Goal: Task Accomplishment & Management: Manage account settings

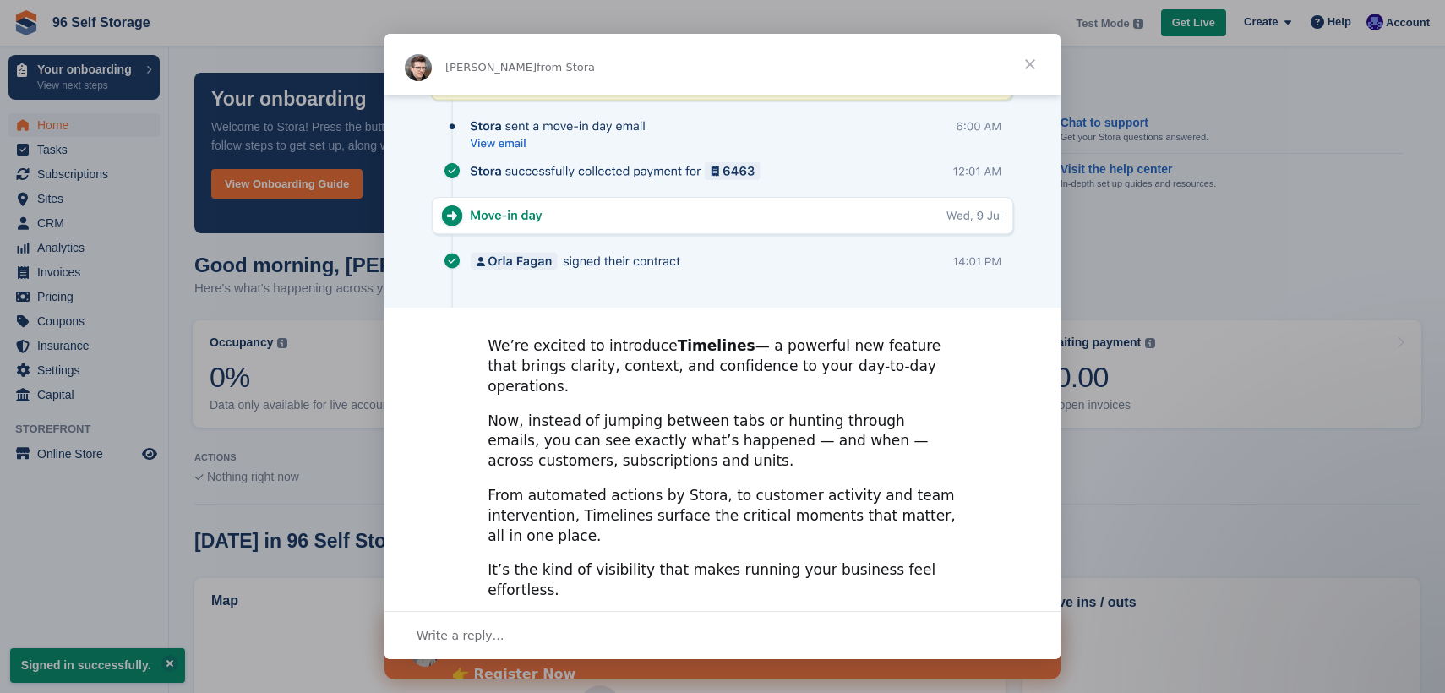
scroll to position [354, 0]
click at [1041, 60] on span "Close" at bounding box center [1029, 64] width 61 height 61
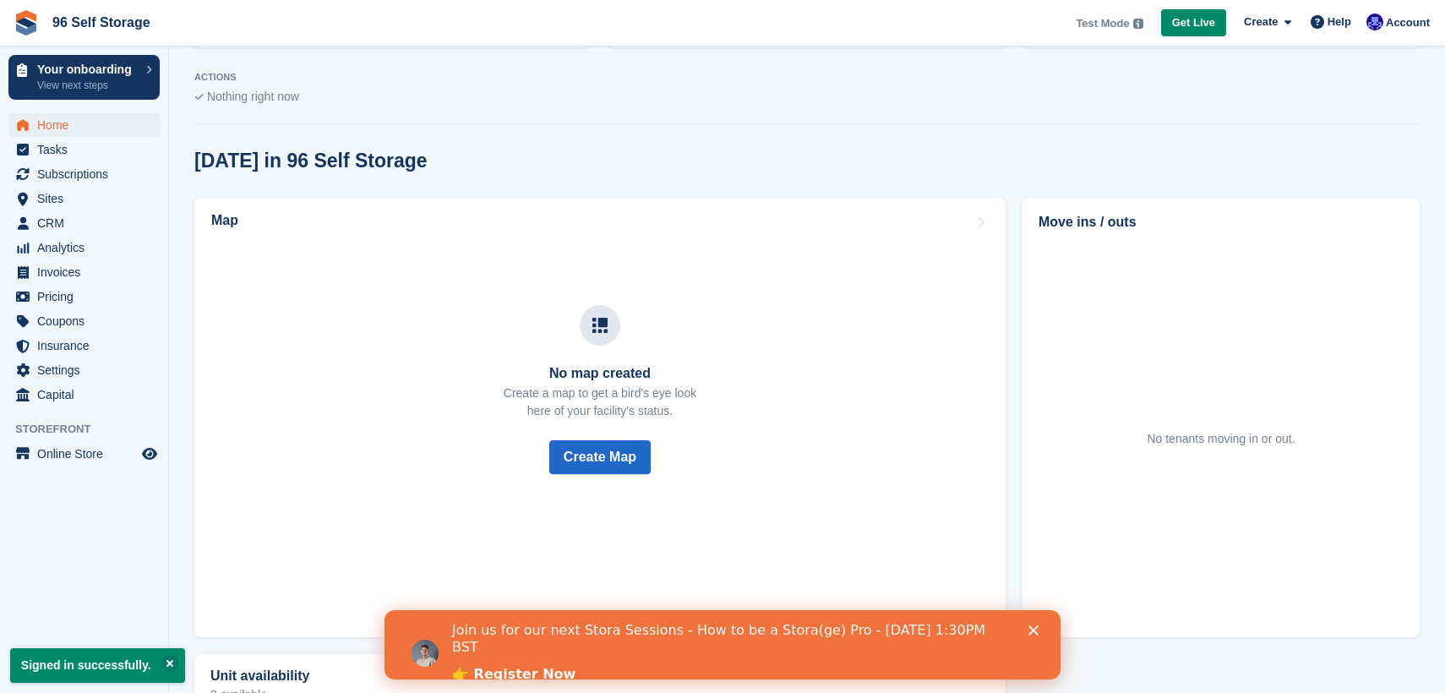
scroll to position [381, 0]
click at [1034, 633] on icon "Close" at bounding box center [1033, 630] width 10 height 10
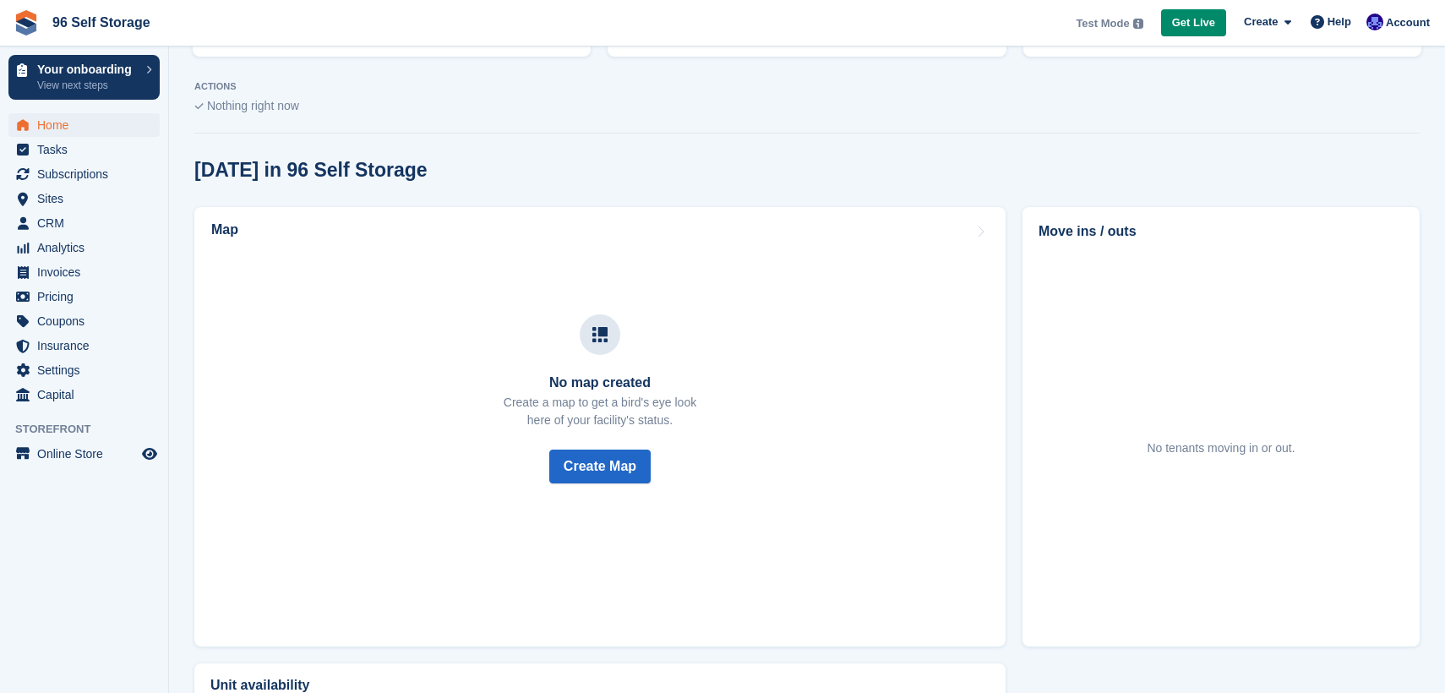
scroll to position [0, 0]
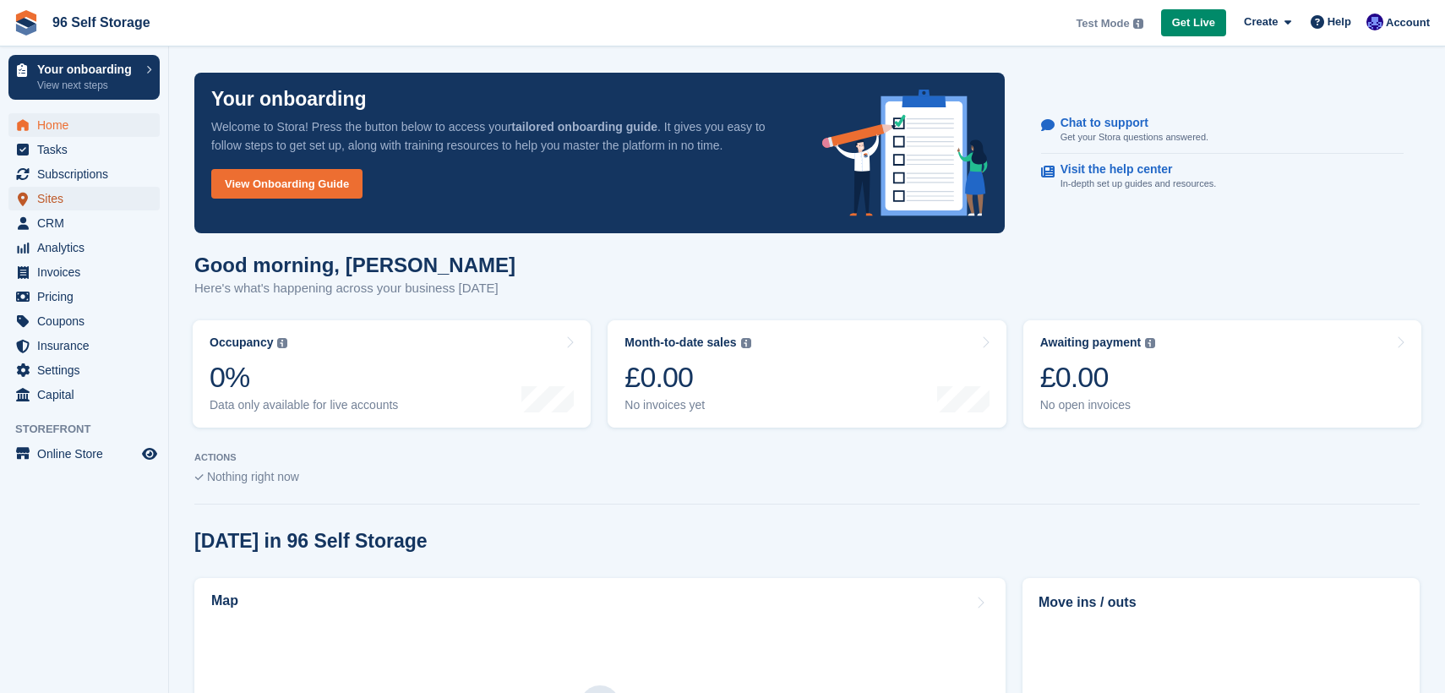
click at [72, 197] on span "Sites" at bounding box center [87, 199] width 101 height 24
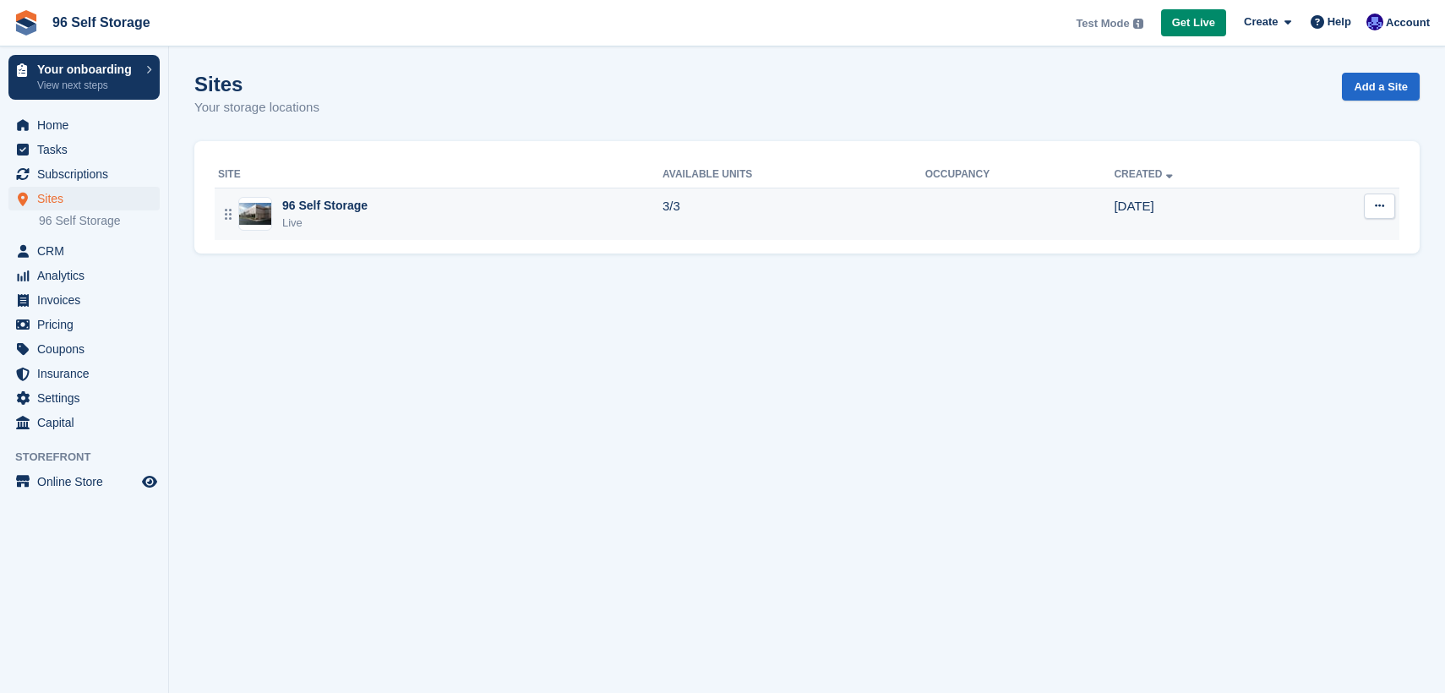
click at [321, 209] on div "96 Self Storage" at bounding box center [324, 206] width 85 height 18
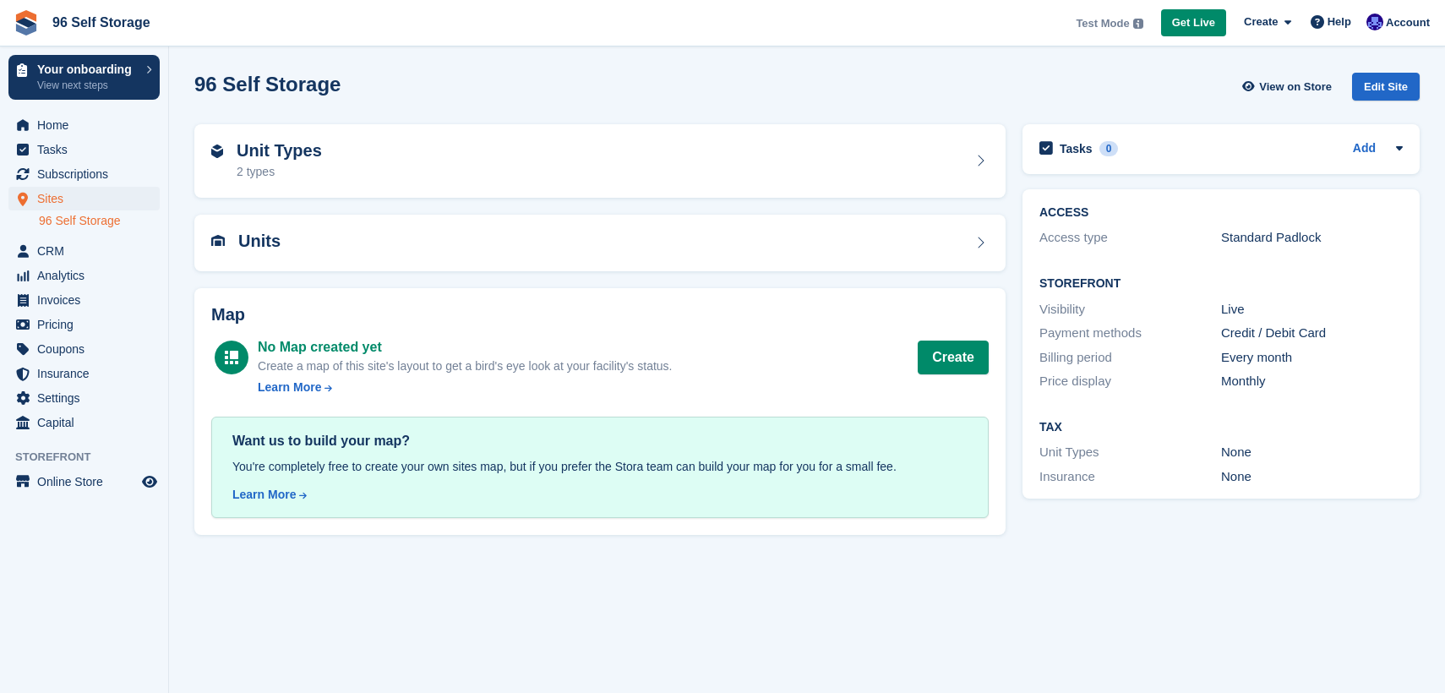
click at [98, 221] on link "96 Self Storage" at bounding box center [99, 221] width 121 height 16
click at [1364, 88] on div "Edit Site" at bounding box center [1386, 87] width 68 height 28
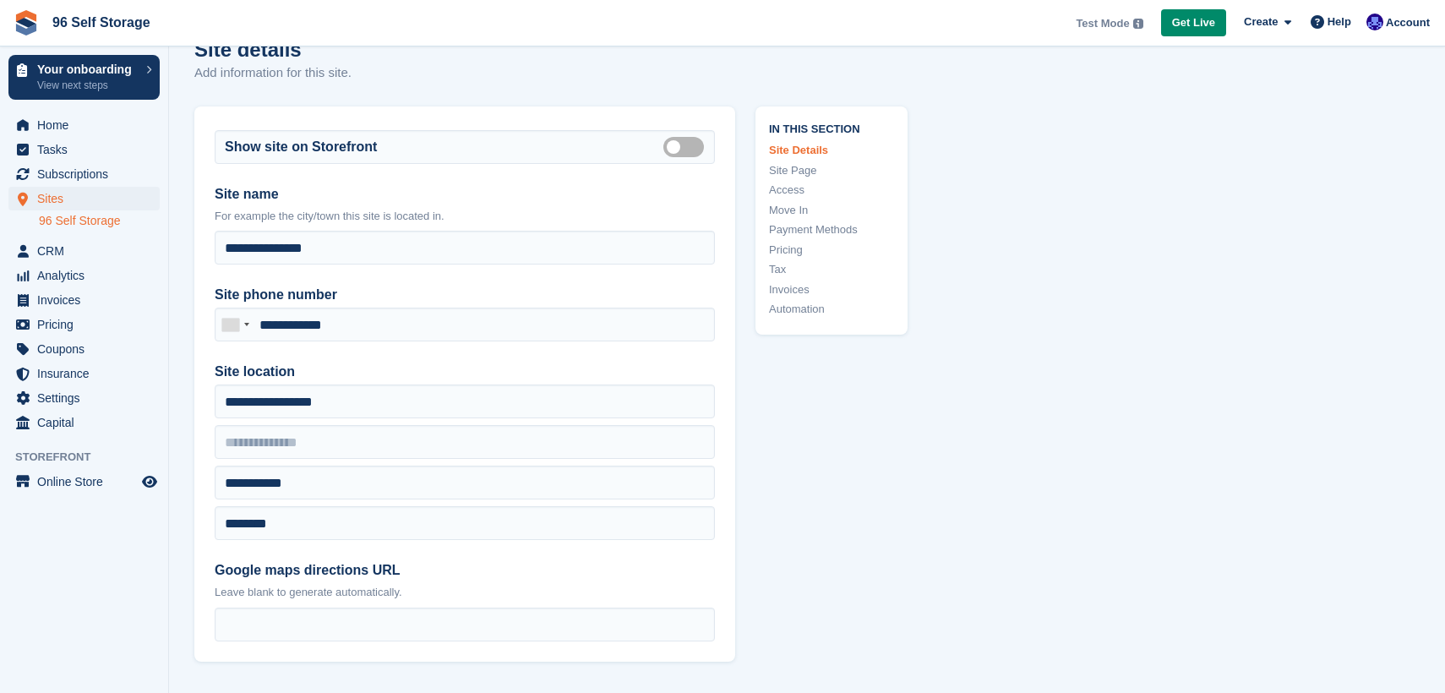
scroll to position [37, 0]
click at [835, 219] on link "Payment Methods" at bounding box center [831, 227] width 125 height 17
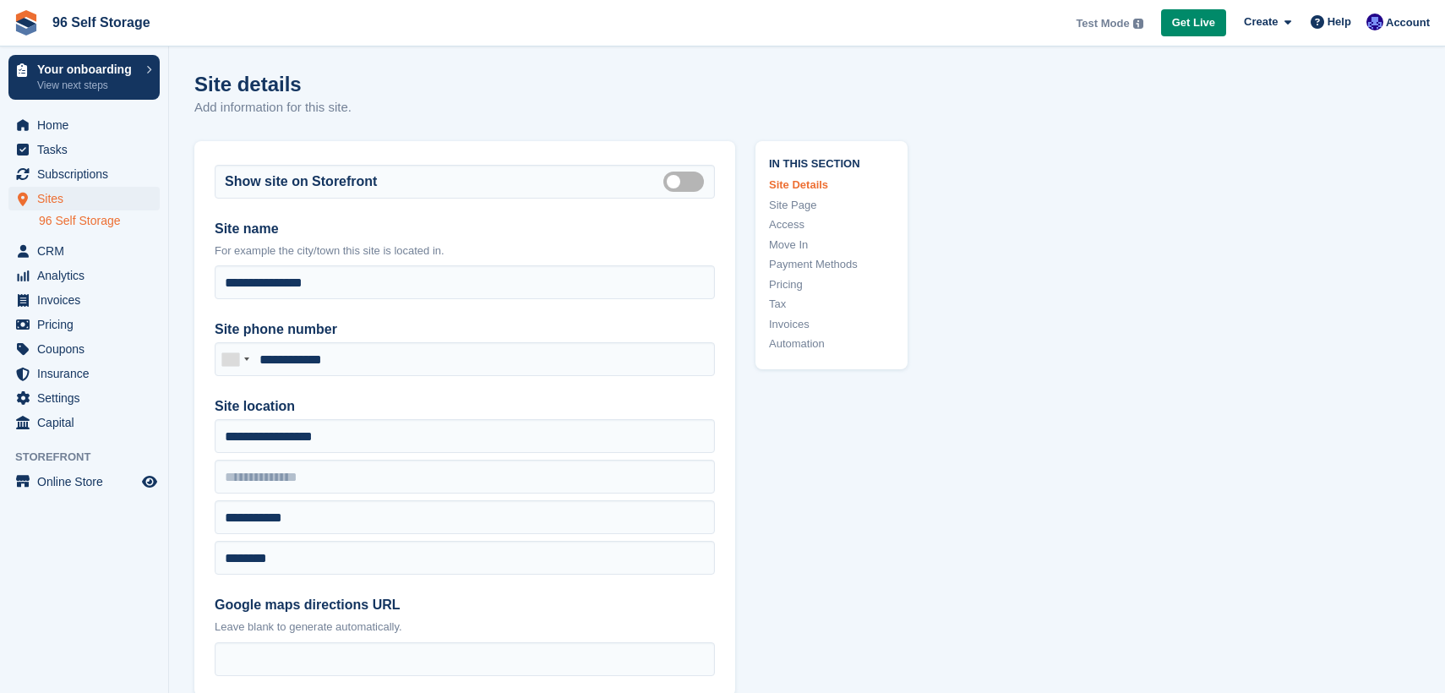
click at [800, 210] on link "Site Page" at bounding box center [831, 205] width 125 height 17
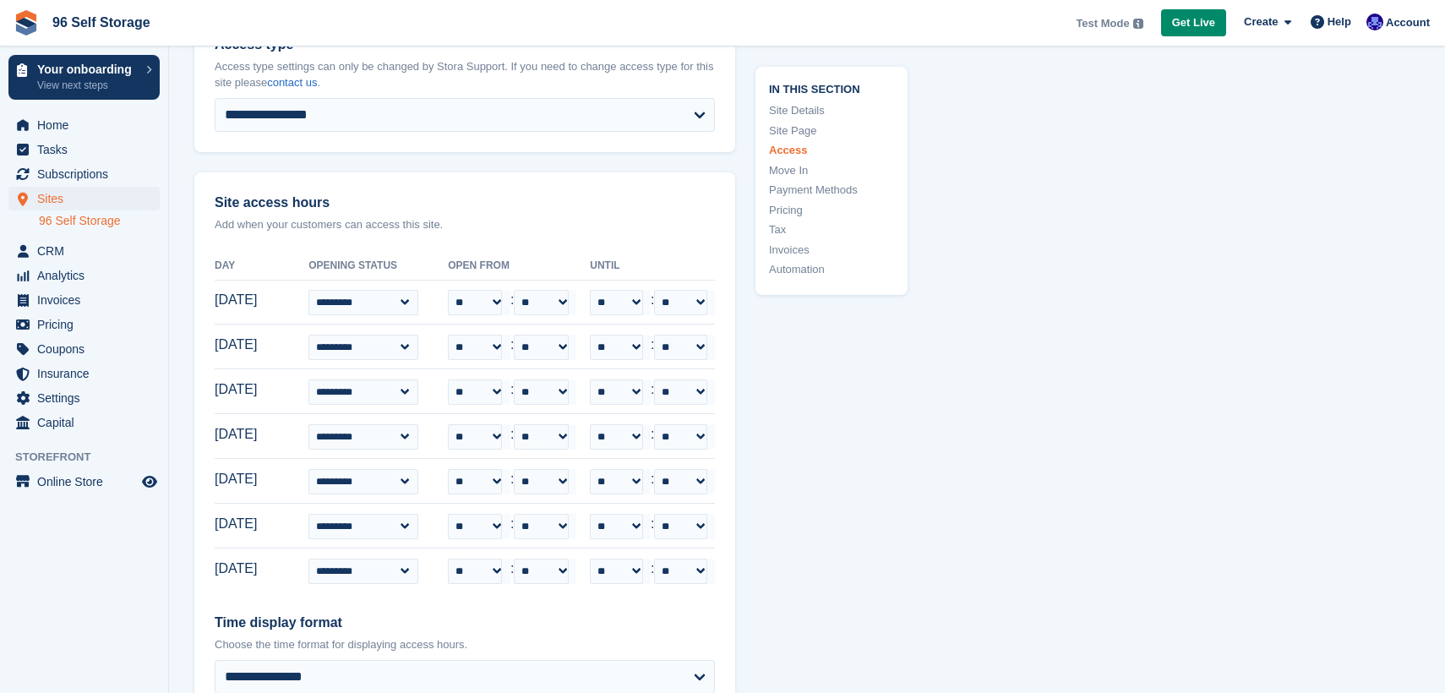
scroll to position [3655, 0]
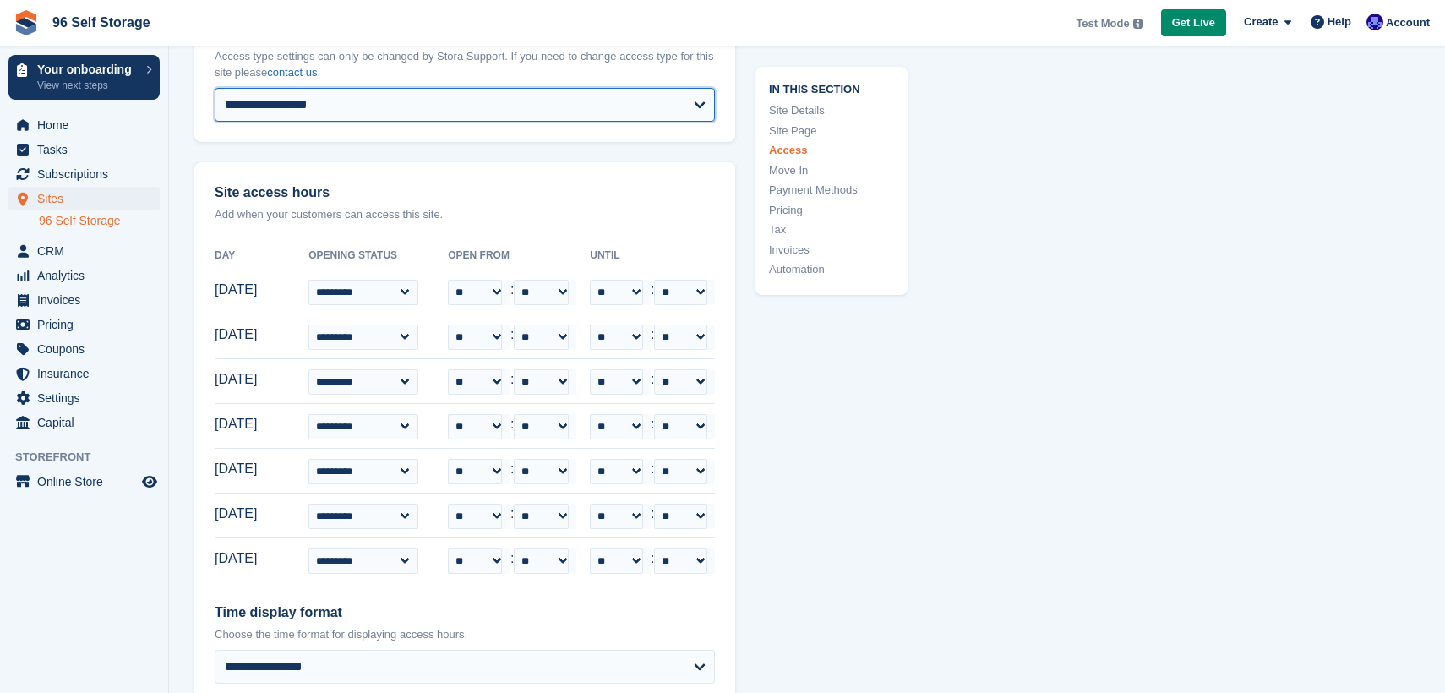
click at [700, 105] on select "**********" at bounding box center [465, 105] width 500 height 34
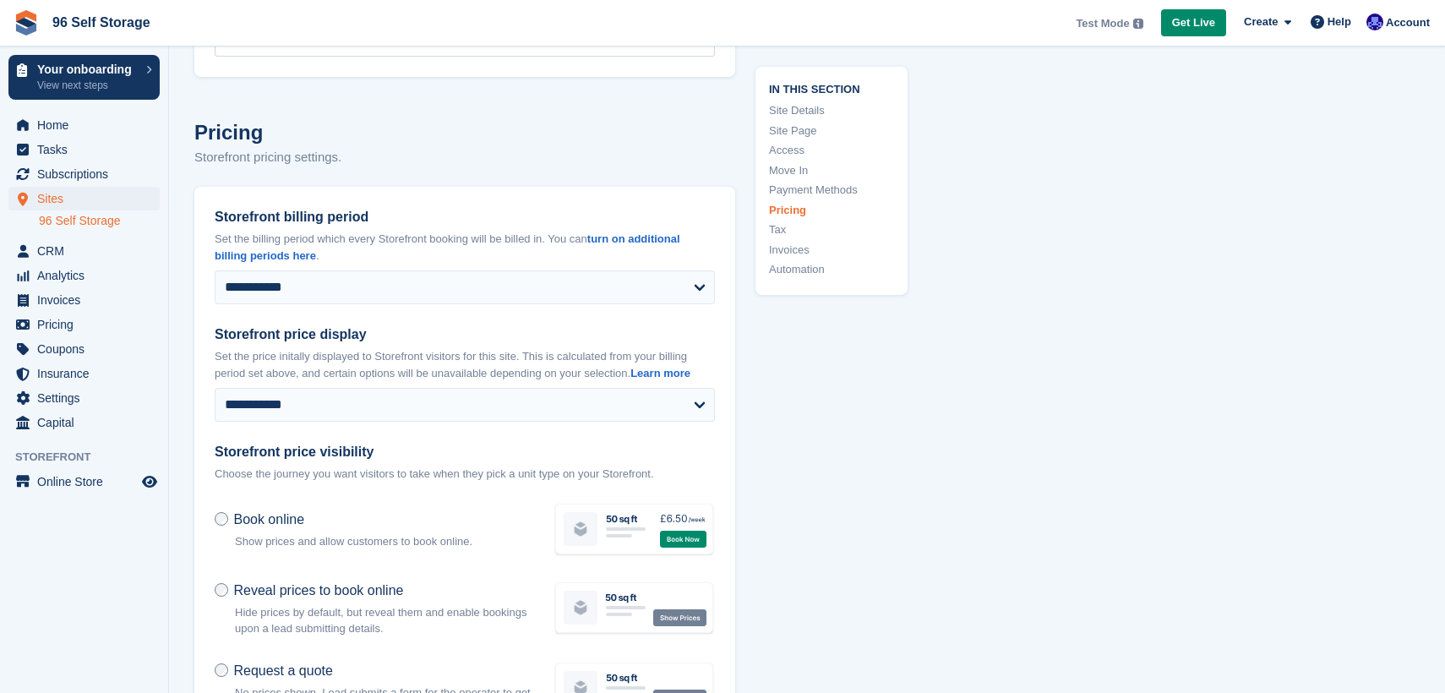
scroll to position [5333, 0]
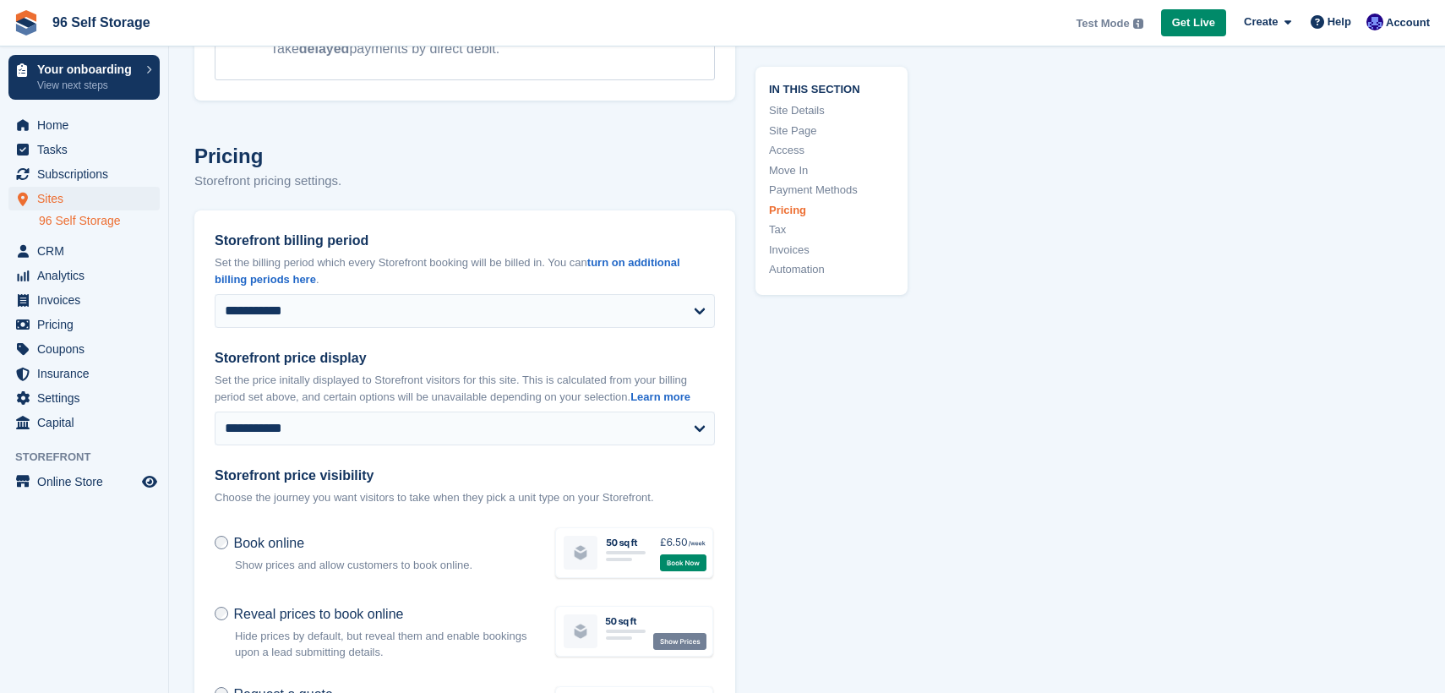
click at [810, 125] on link "Site Page" at bounding box center [831, 130] width 125 height 17
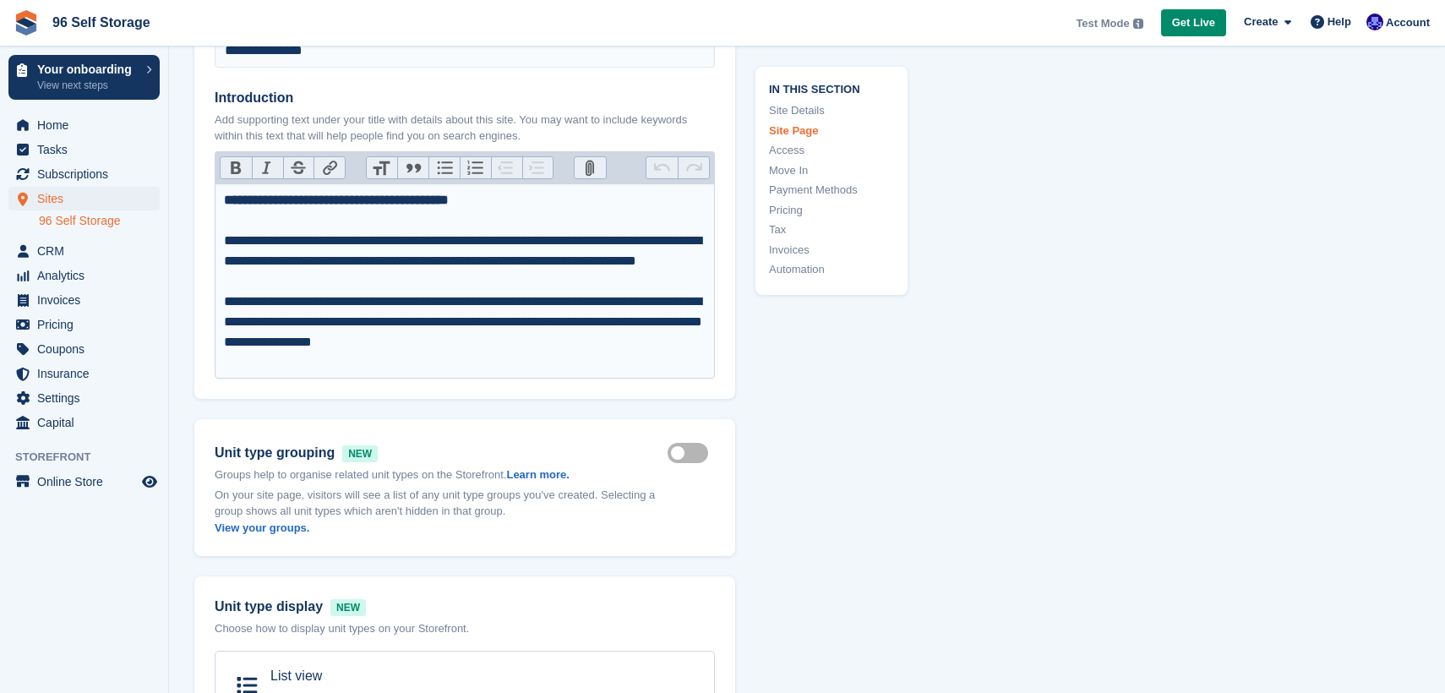
scroll to position [691, 0]
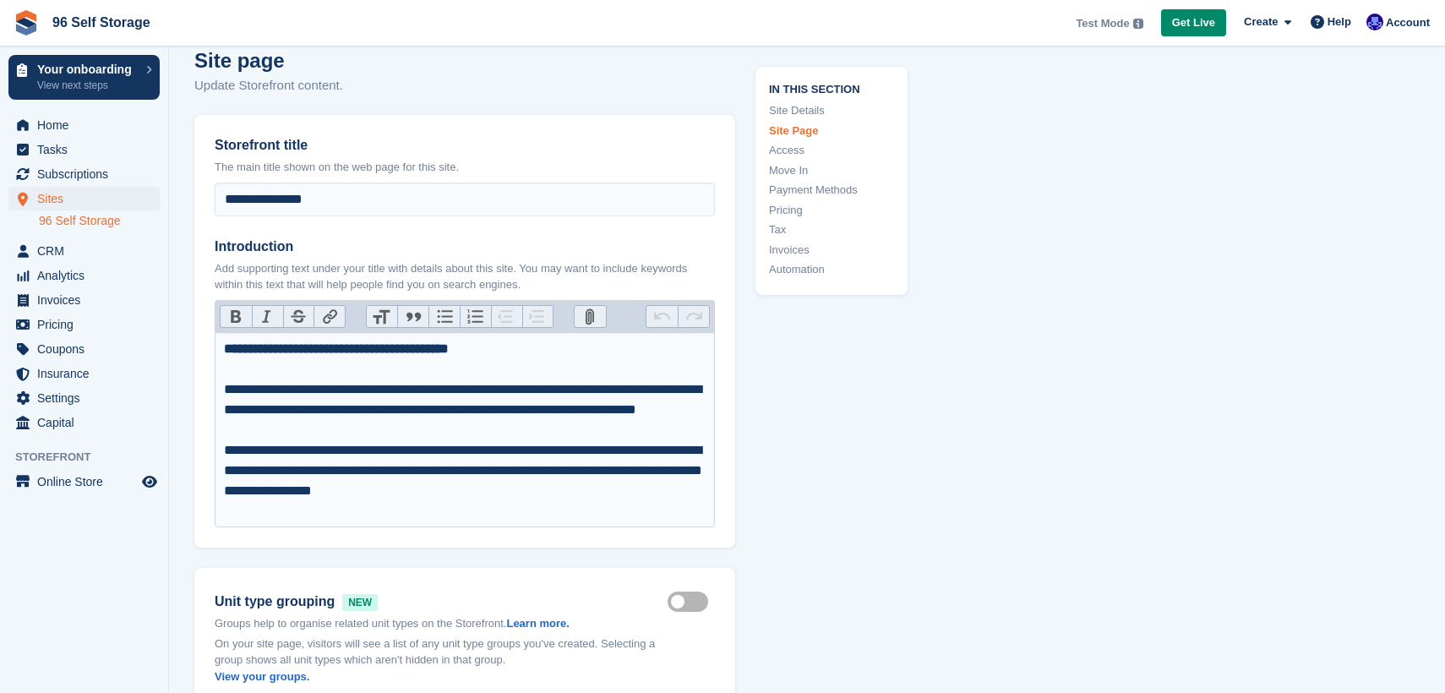
click at [787, 150] on link "Access" at bounding box center [831, 150] width 125 height 17
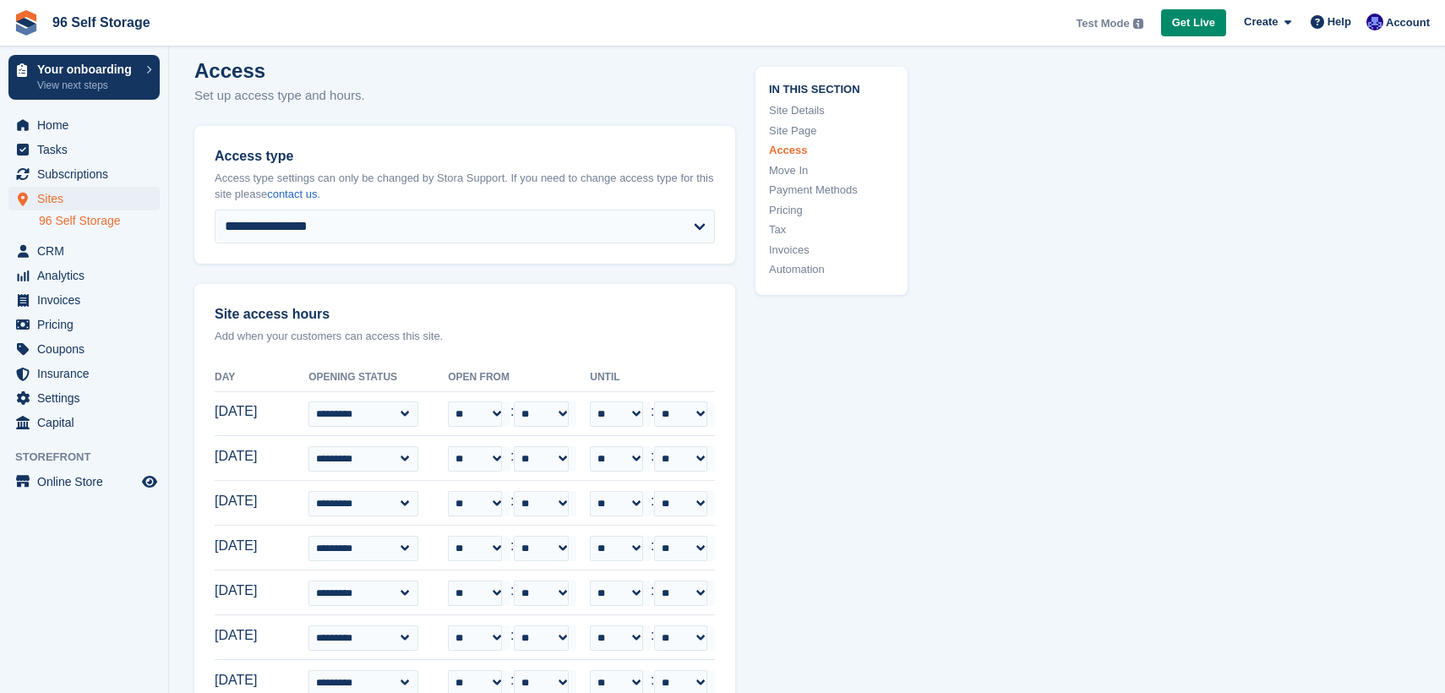
scroll to position [3541, 0]
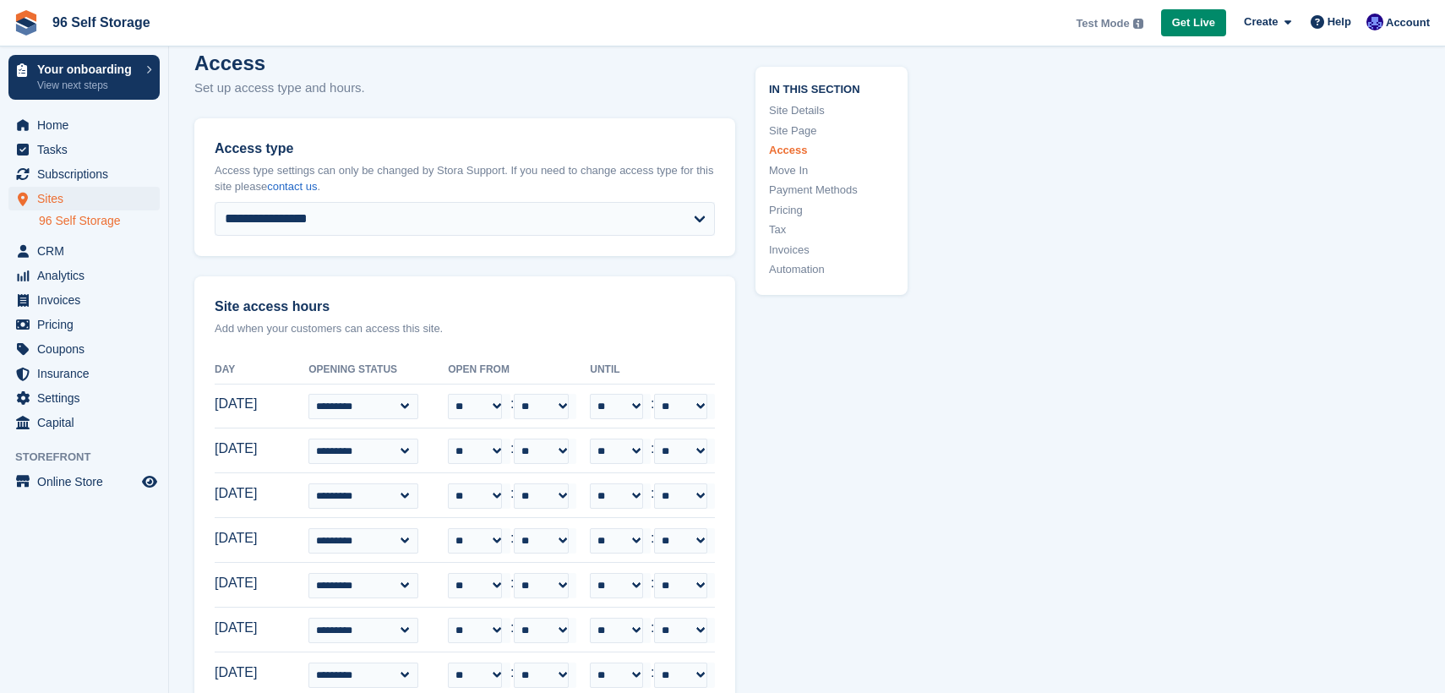
click at [802, 167] on link "Move In" at bounding box center [831, 169] width 125 height 17
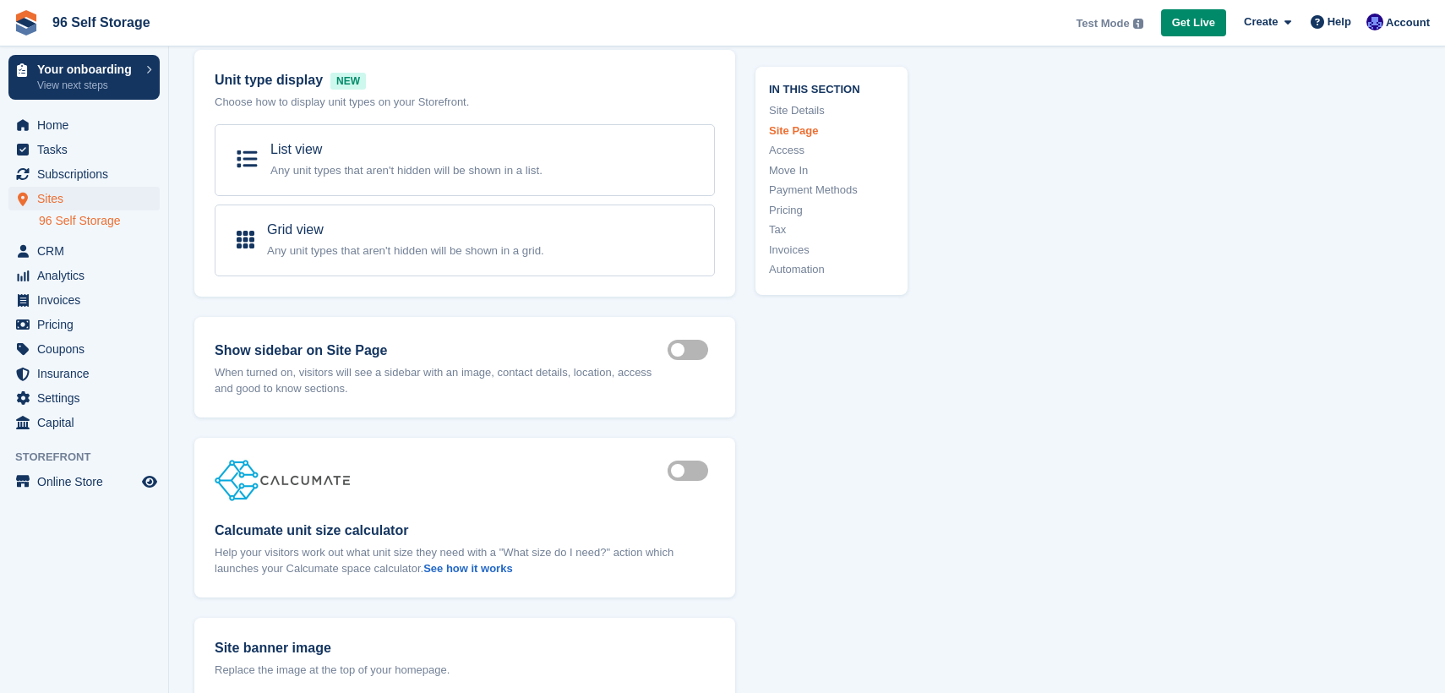
scroll to position [1368, 0]
click at [701, 471] on label "Is active" at bounding box center [690, 469] width 47 height 3
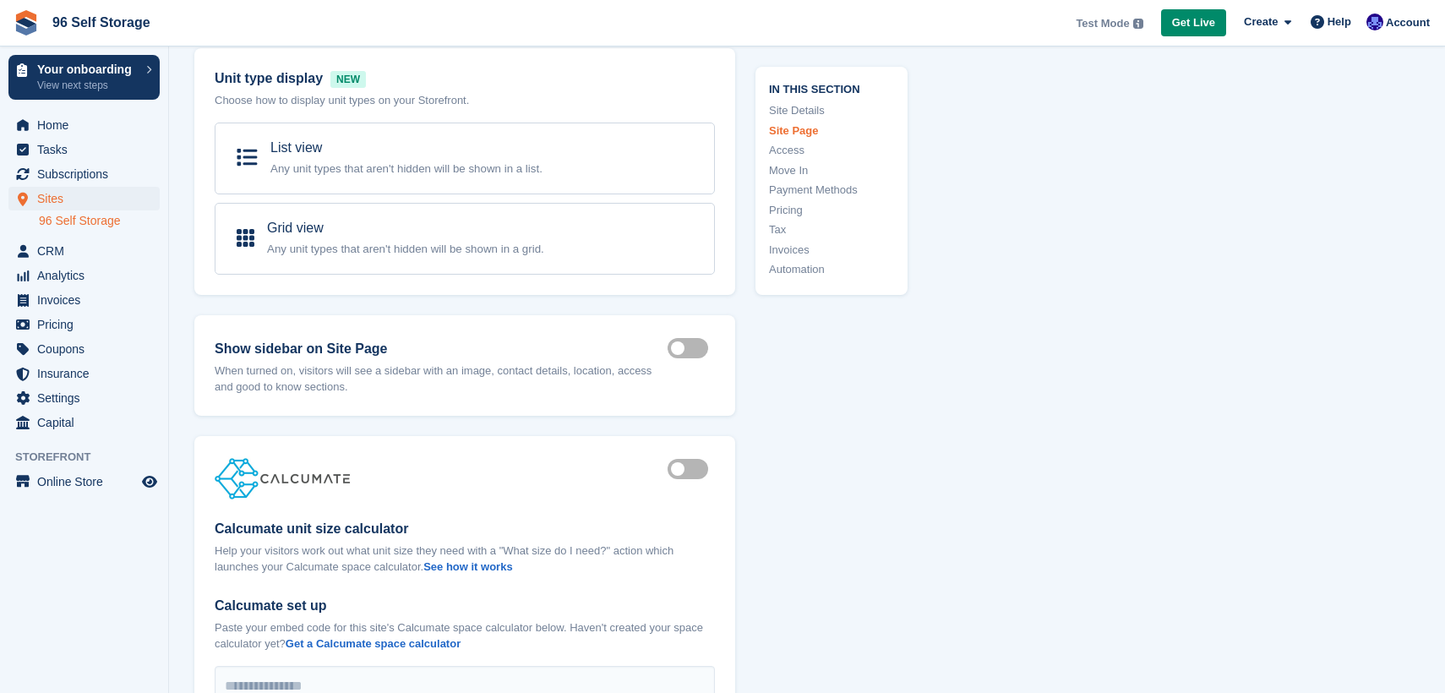
click at [683, 469] on label "Is active" at bounding box center [690, 469] width 47 height 3
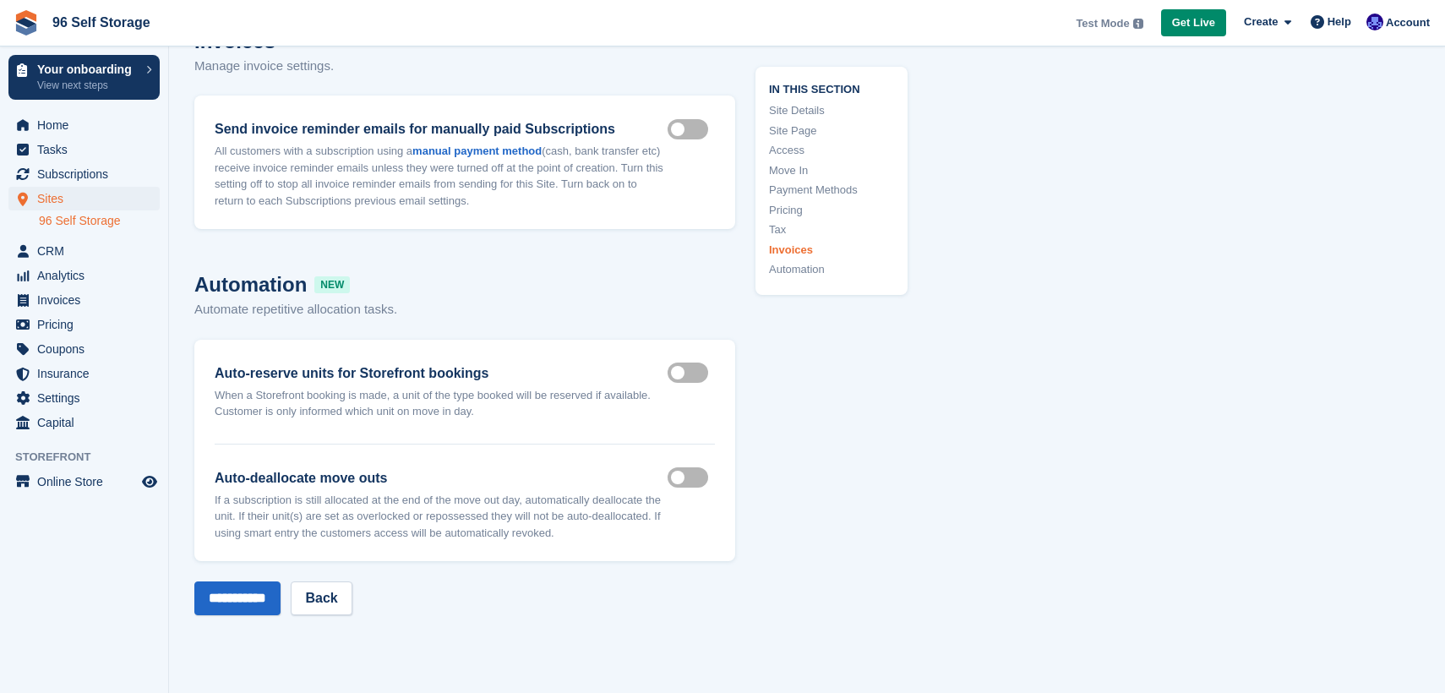
scroll to position [6447, 0]
